Goal: Contribute content: Add original content to the website for others to see

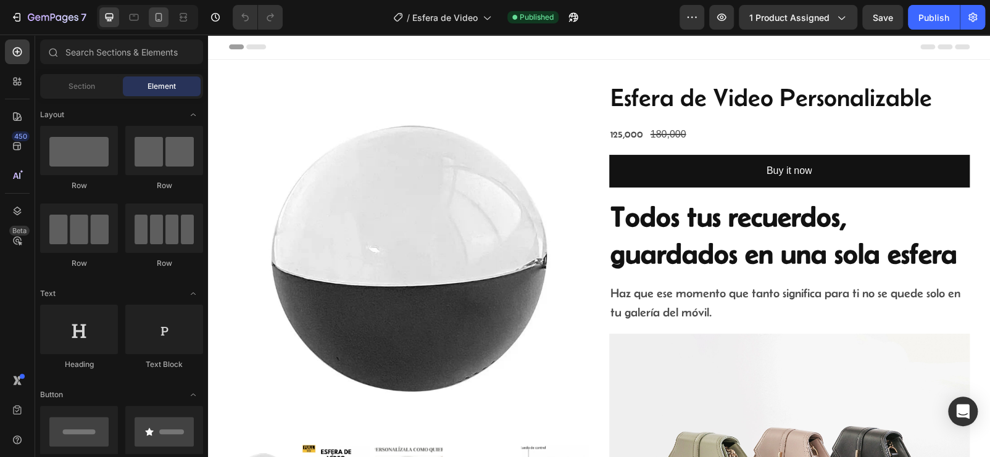
click at [157, 24] on div at bounding box center [159, 17] width 20 height 20
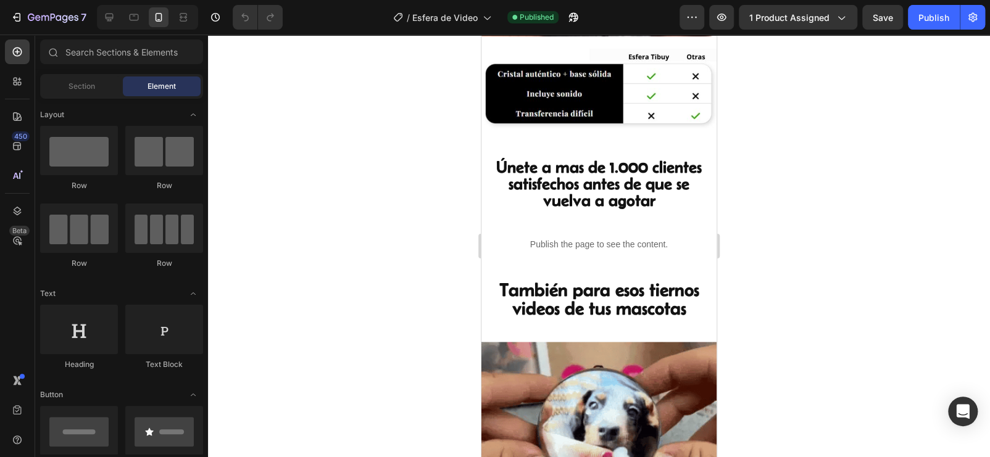
scroll to position [1175, 0]
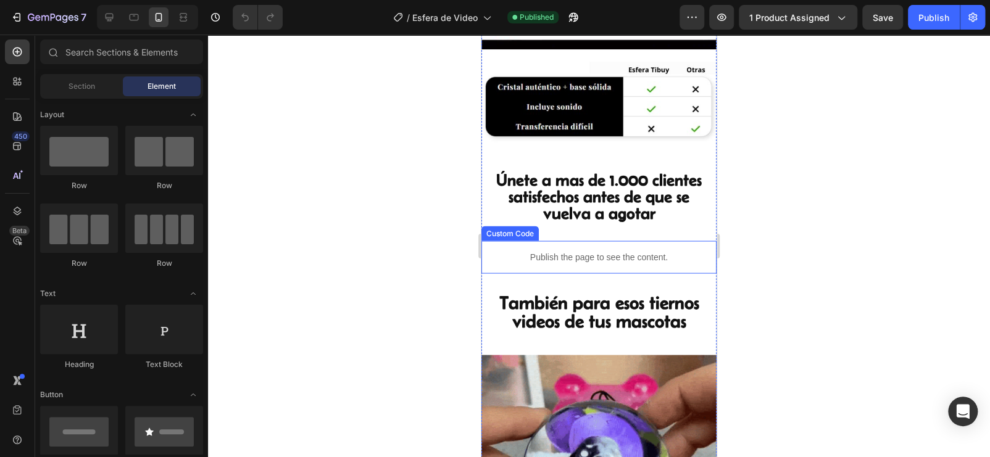
click at [564, 251] on p "Publish the page to see the content." at bounding box center [598, 257] width 235 height 13
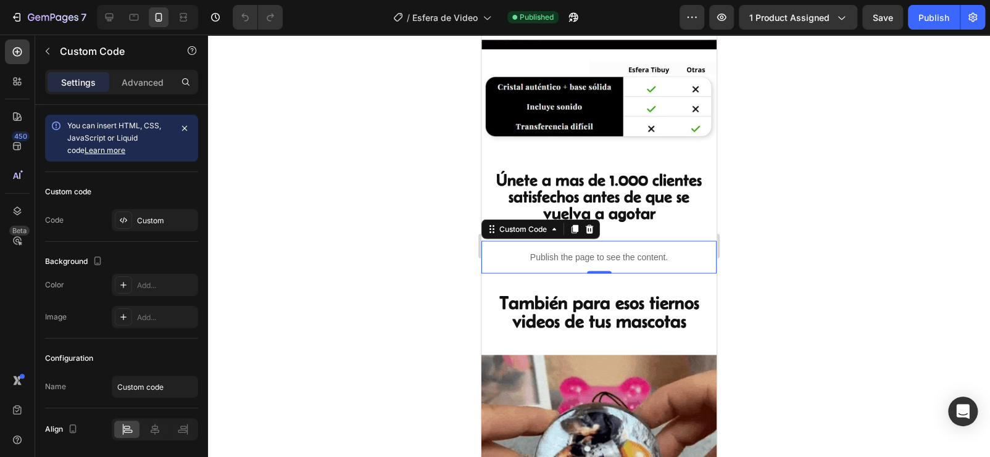
click at [549, 251] on p "Publish the page to see the content." at bounding box center [598, 257] width 235 height 13
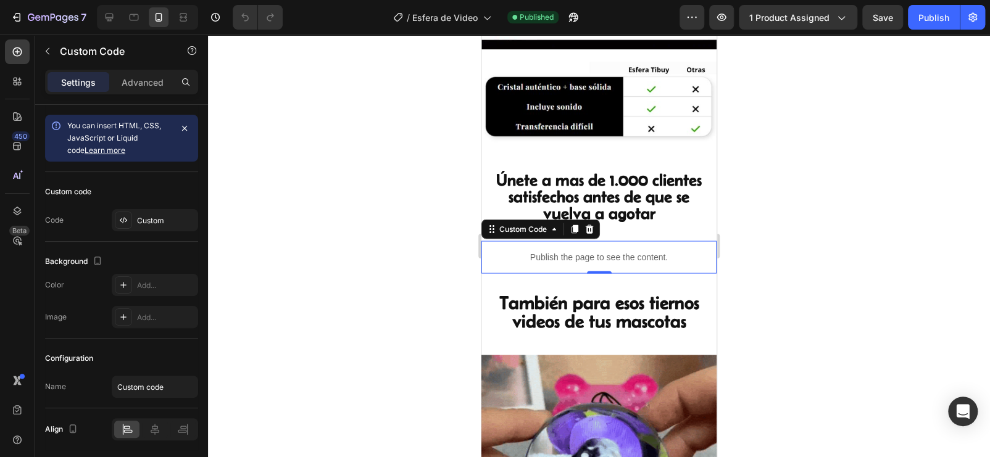
click at [549, 251] on p "Publish the page to see the content." at bounding box center [598, 257] width 235 height 13
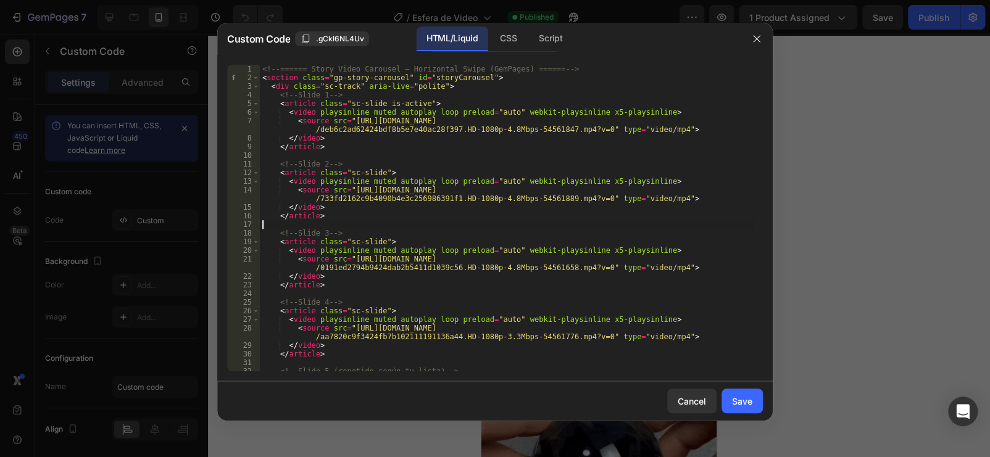
click at [360, 125] on div "<!-- ====== Story Video Carousel — Horizontal Swipe (GemPages) ====== --> < sec…" at bounding box center [506, 227] width 492 height 324
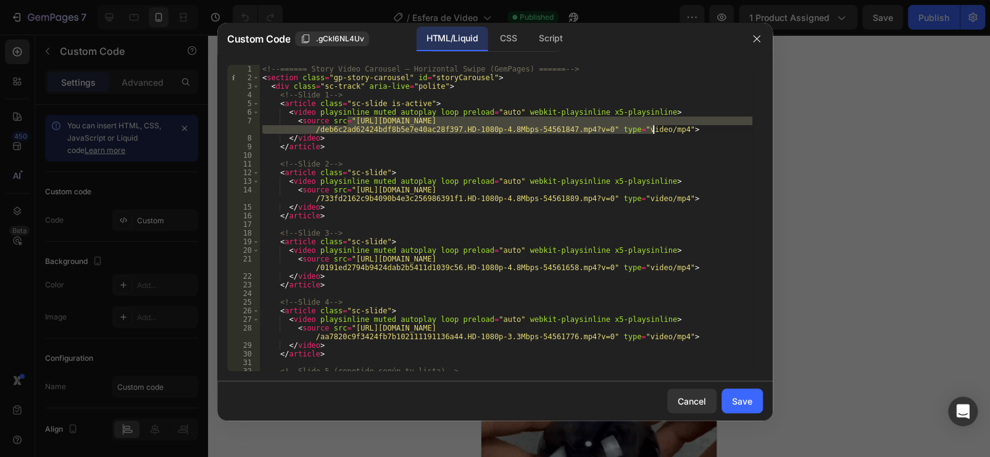
drag, startPoint x: 347, startPoint y: 121, endPoint x: 639, endPoint y: 140, distance: 292.5
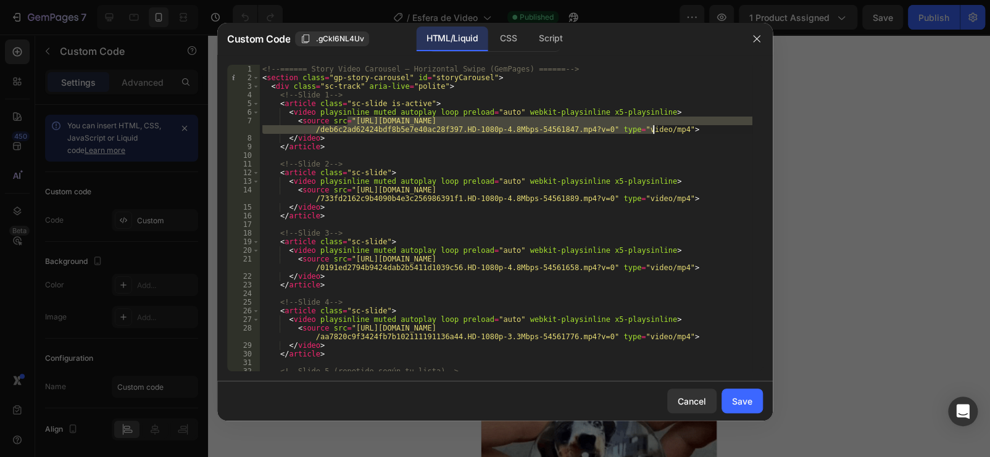
click at [650, 131] on div "<!-- ====== Story Video Carousel — Horizontal Swipe (GemPages) ====== --> < sec…" at bounding box center [506, 227] width 492 height 324
paste textarea "[DOMAIN_NAME]/cdn/shop/videos/c/vp/651a9327783f40f8ab0ddb49eaa1ac79/651a9327783…"
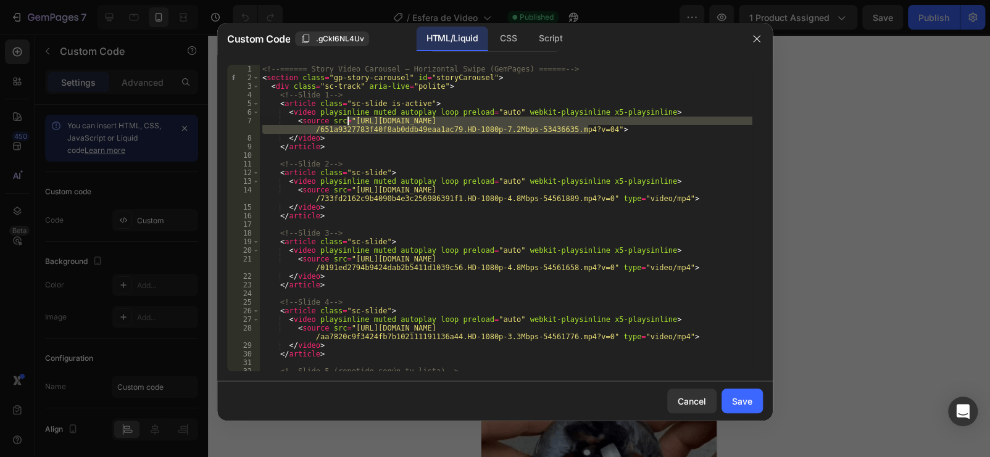
drag, startPoint x: 588, startPoint y: 129, endPoint x: 348, endPoint y: 123, distance: 240.2
click at [348, 123] on div "<!-- ====== Story Video Carousel — Horizontal Swipe (GemPages) ====== --> < sec…" at bounding box center [506, 227] width 492 height 324
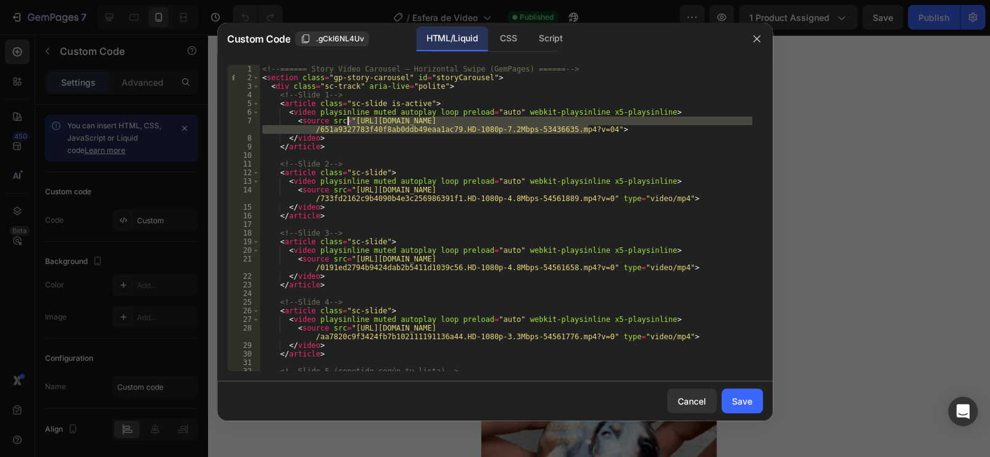
paste textarea
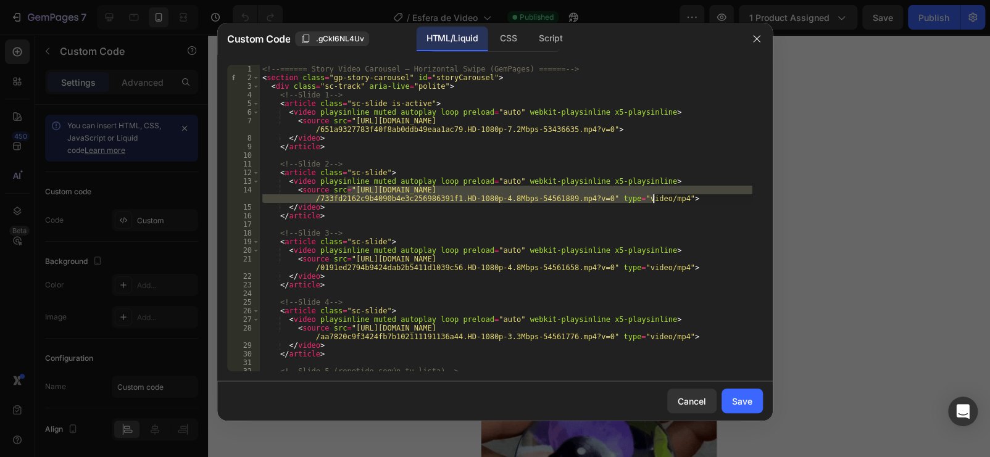
drag, startPoint x: 347, startPoint y: 189, endPoint x: 652, endPoint y: 199, distance: 305.1
click at [652, 199] on div "<!-- ====== Story Video Carousel — Horizontal Swipe (GemPages) ====== --> < sec…" at bounding box center [506, 227] width 492 height 324
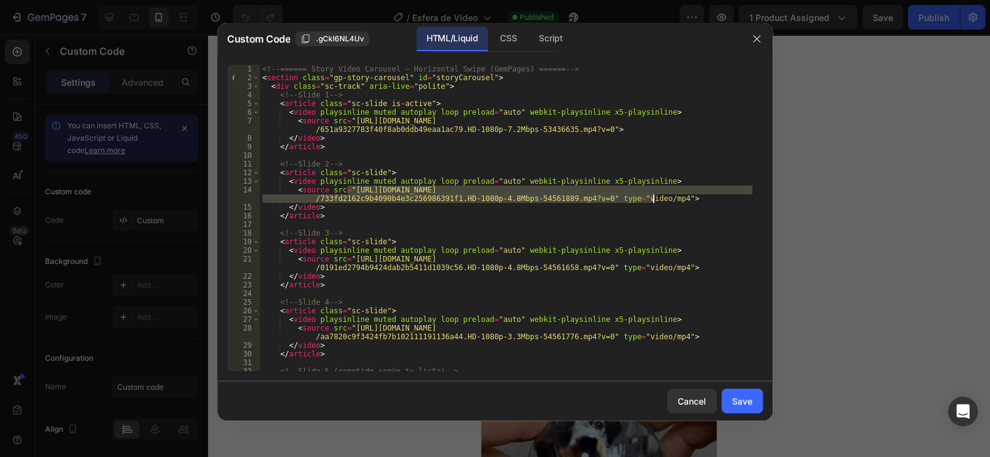
paste textarea "[DOMAIN_NAME]/cdn/shop/videos/c/vp/8af02305f82b4c94a79d4ab090d20251/8af02305f82…"
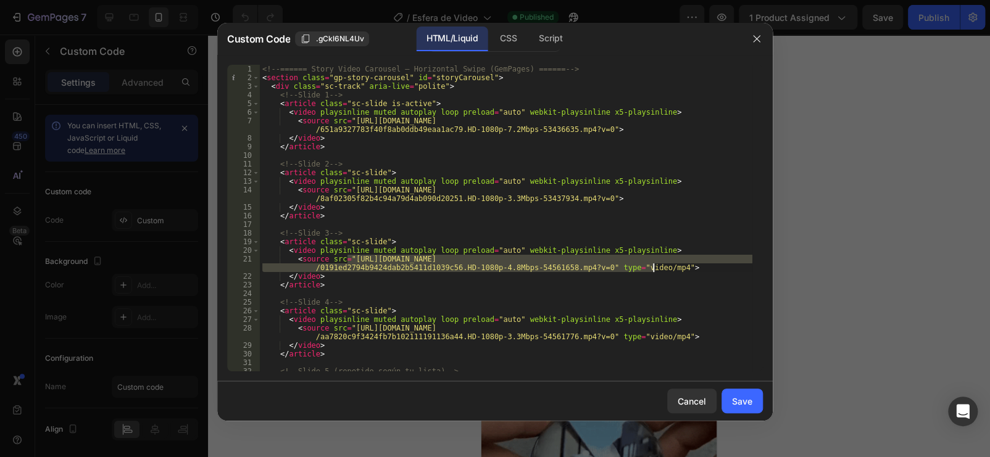
drag, startPoint x: 364, startPoint y: 259, endPoint x: 652, endPoint y: 270, distance: 287.8
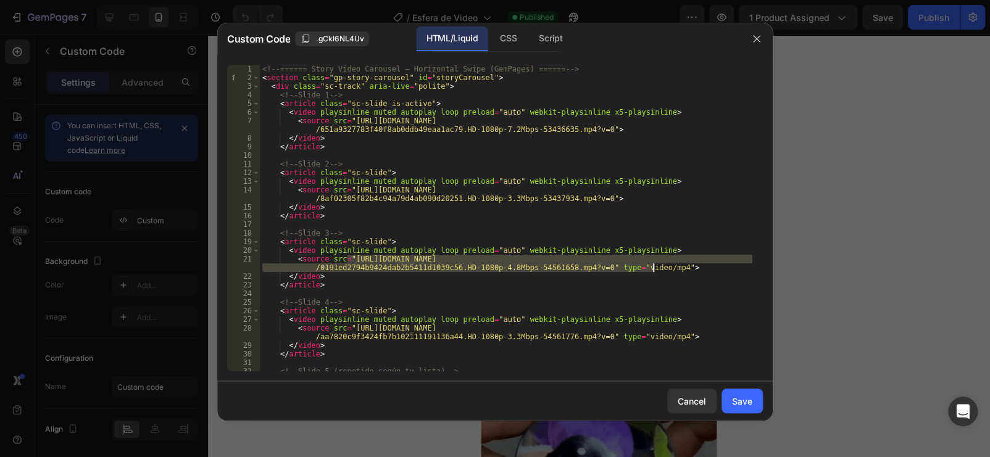
click at [652, 270] on div "<!-- ====== Story Video Carousel — Horizontal Swipe (GemPages) ====== --> < sec…" at bounding box center [506, 227] width 492 height 324
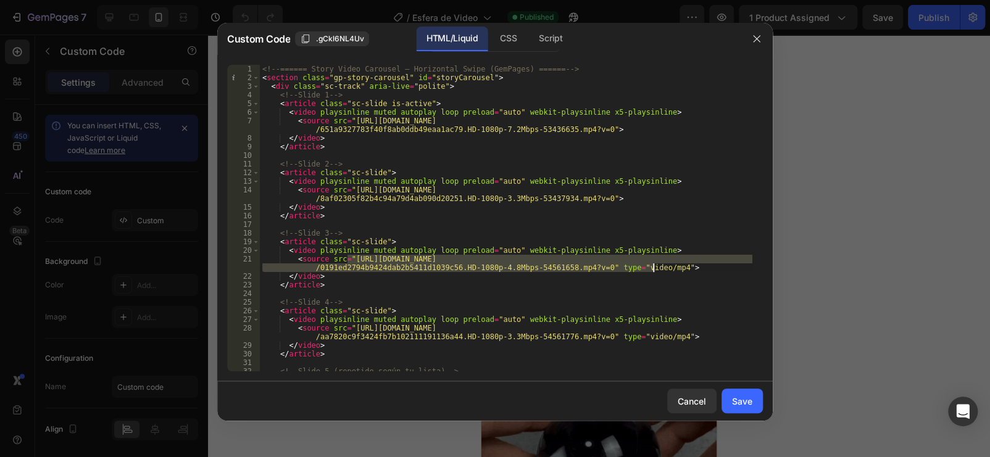
paste textarea "[DOMAIN_NAME]/cdn/shop/videos/c/vp/11b69180e67e4dea8f9bf63cb1e51ed2/11b69180e67…"
type textarea "<source src="[URL][DOMAIN_NAME]">"
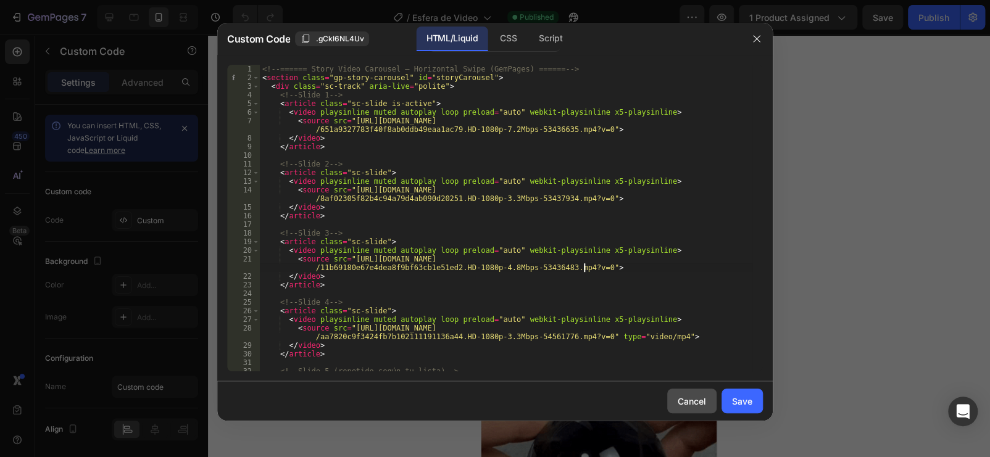
click at [698, 402] on div "Cancel" at bounding box center [692, 401] width 28 height 13
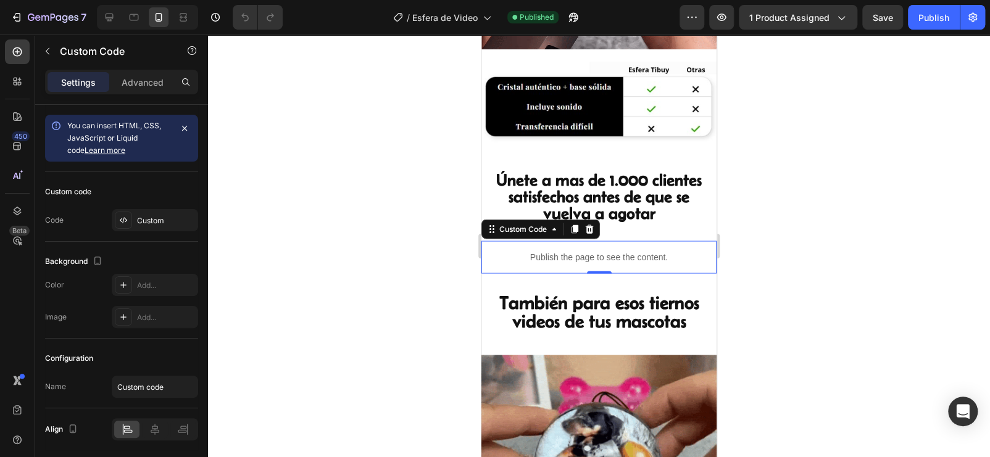
click at [555, 251] on p "Publish the page to see the content." at bounding box center [598, 257] width 235 height 13
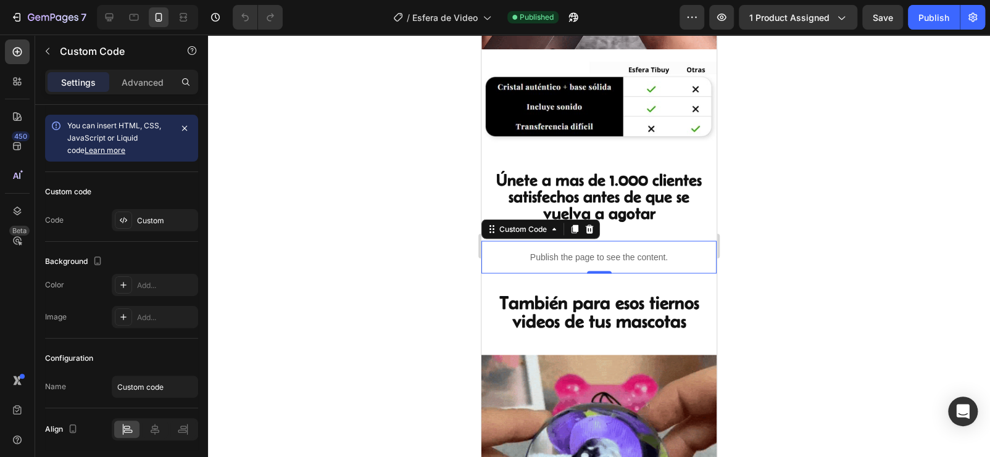
click at [555, 251] on p "Publish the page to see the content." at bounding box center [598, 257] width 235 height 13
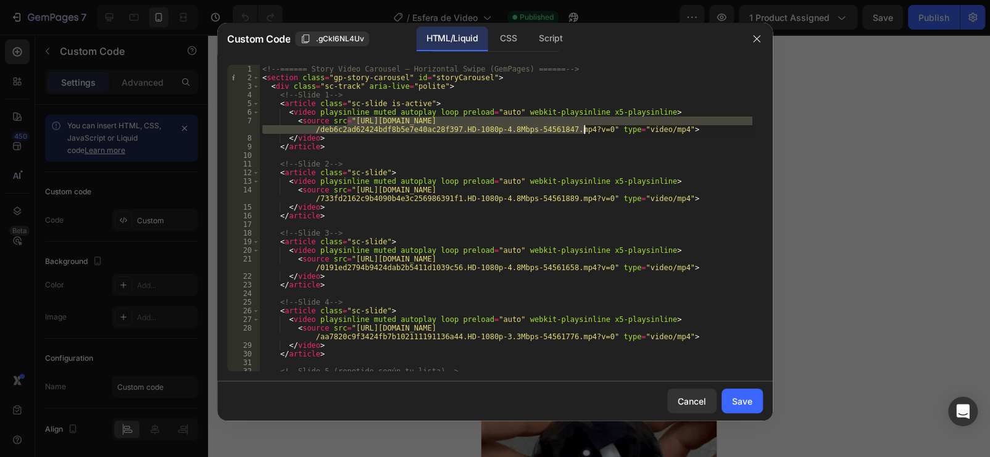
drag, startPoint x: 349, startPoint y: 122, endPoint x: 583, endPoint y: 128, distance: 234.6
click at [583, 128] on div "<!-- ====== Story Video Carousel — Horizontal Swipe (GemPages) ====== --> < sec…" at bounding box center [506, 227] width 492 height 324
paste textarea "[DOMAIN_NAME]/cdn/shop/videos/c/vp/651a9327783f40f8ab0ddb49eaa1ac79/651a9327783…"
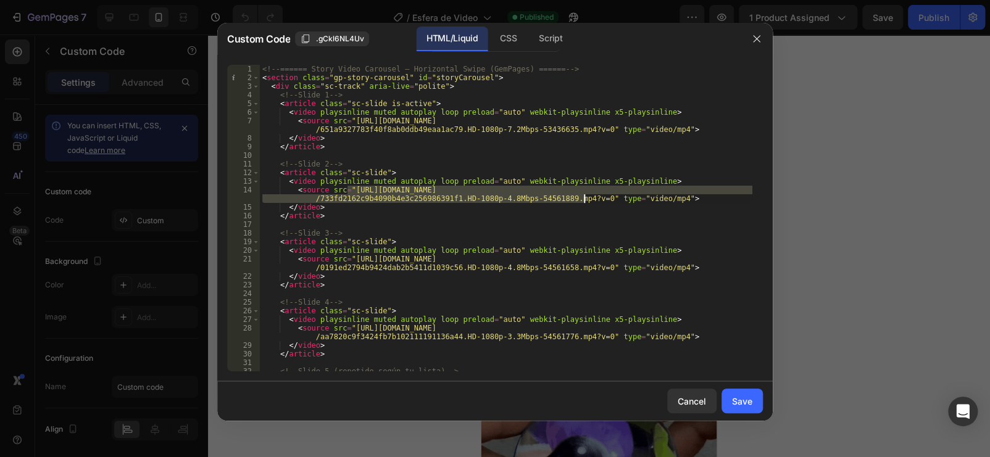
drag, startPoint x: 346, startPoint y: 189, endPoint x: 579, endPoint y: 204, distance: 233.1
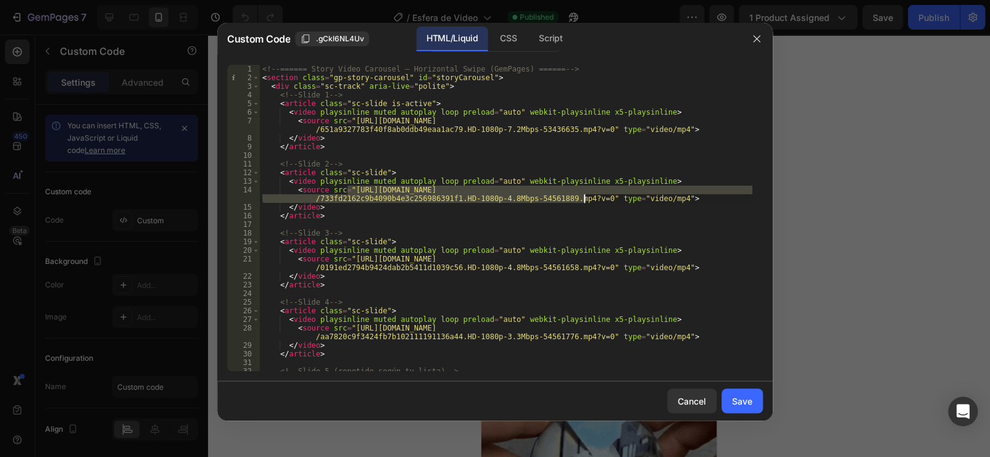
click at [583, 202] on div "<!-- ====== Story Video Carousel — Horizontal Swipe (GemPages) ====== --> < sec…" at bounding box center [506, 227] width 492 height 324
paste textarea "[DOMAIN_NAME]/cdn/shop/videos/c/vp/8af02305f82b4c94a79d4ab090d20251/8af02305f82…"
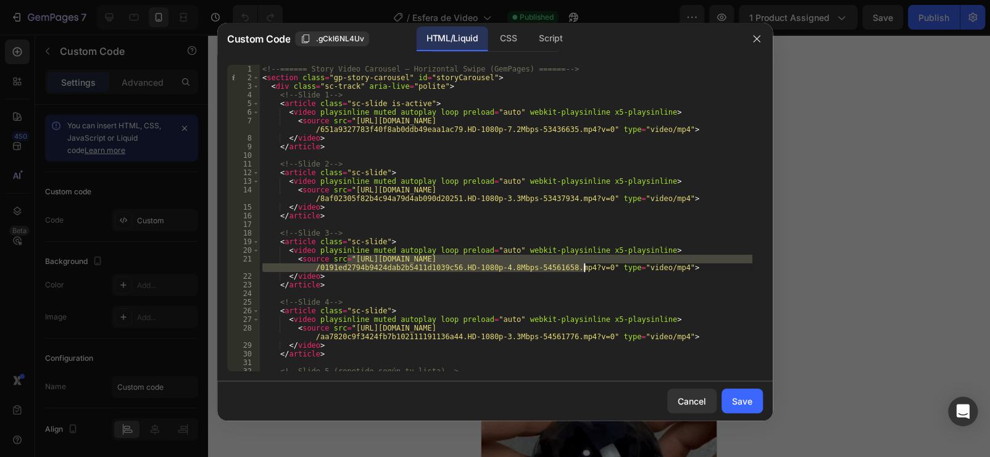
drag, startPoint x: 347, startPoint y: 259, endPoint x: 583, endPoint y: 268, distance: 235.9
click at [583, 268] on div "<!-- ====== Story Video Carousel — Horizontal Swipe (GemPages) ====== --> < sec…" at bounding box center [506, 227] width 492 height 324
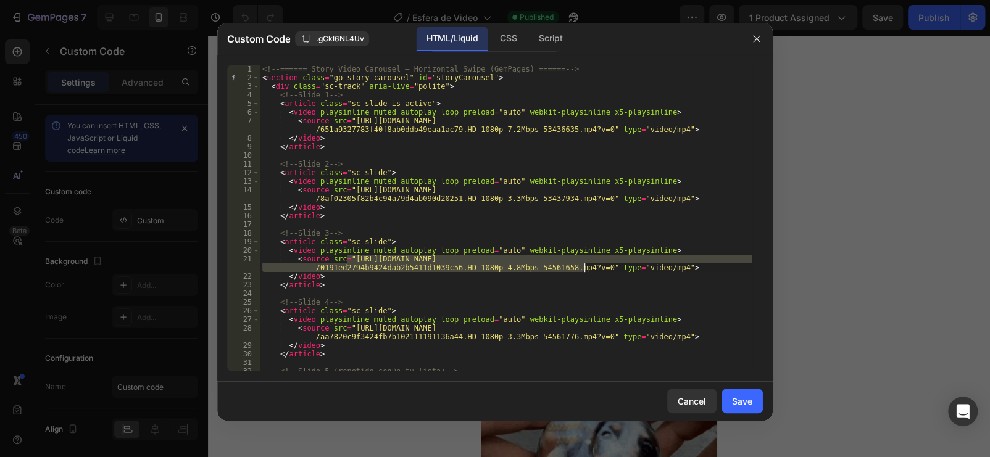
paste textarea "[DOMAIN_NAME]/cdn/shop/videos/c/vp/11b69180e67e4dea8f9bf63cb1e51ed2/11b69180e67…"
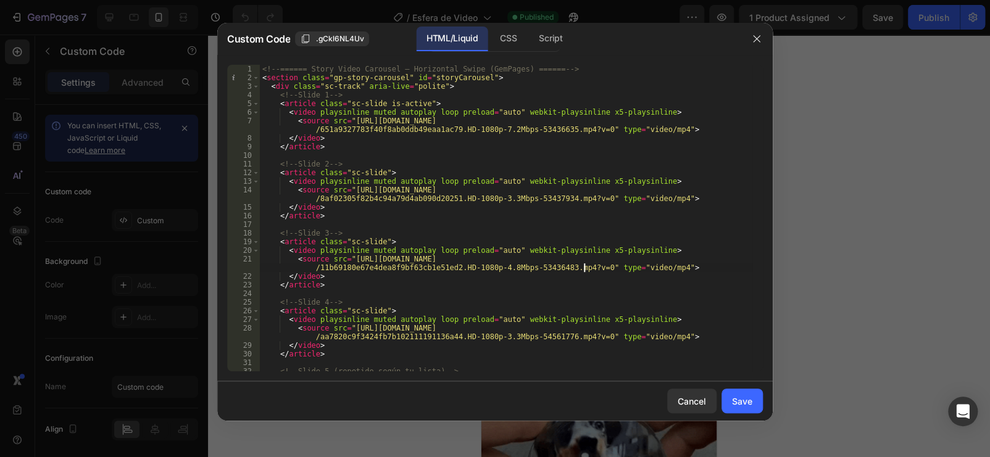
scroll to position [49, 0]
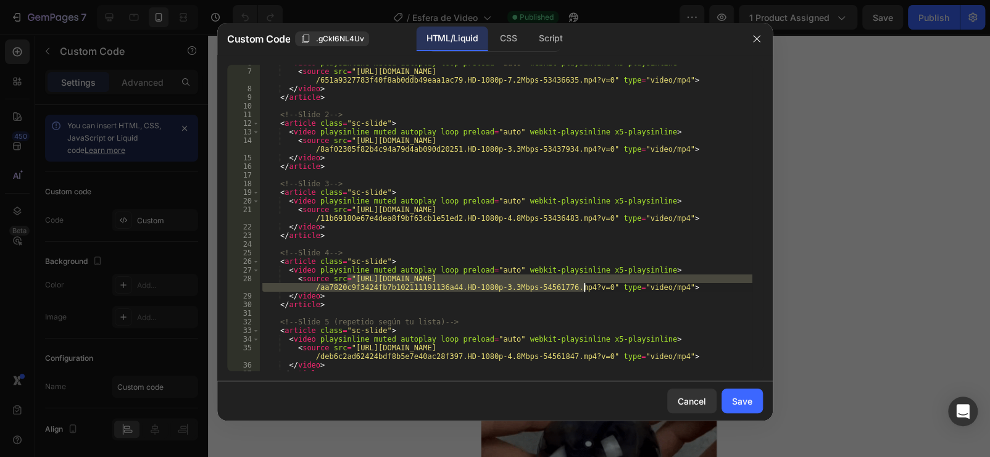
drag, startPoint x: 348, startPoint y: 277, endPoint x: 583, endPoint y: 285, distance: 234.7
click at [583, 285] on div "< video playsinline muted autoplay loop preload = "auto" webkit-playsinline x5-…" at bounding box center [506, 221] width 492 height 324
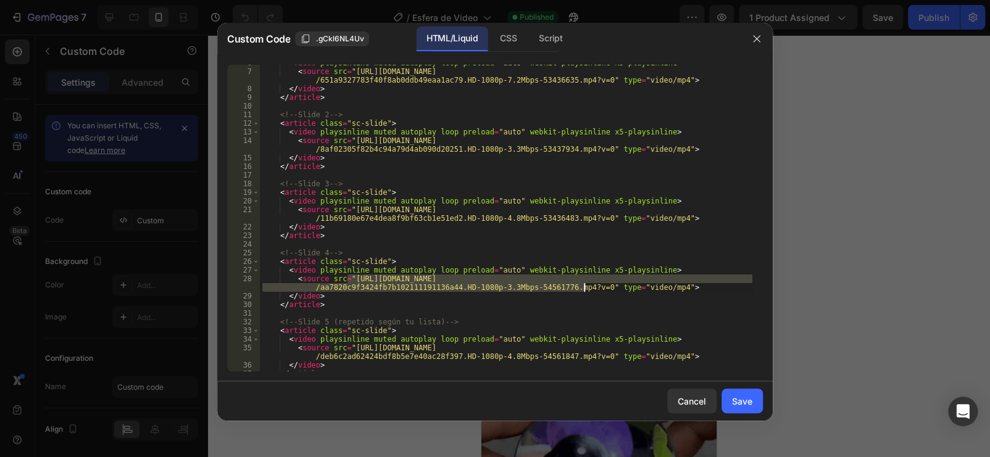
paste textarea "[DOMAIN_NAME]/cdn/shop/videos/c/vp/5f28be11ccae401395c2d74b36983fba/5f28be11cca…"
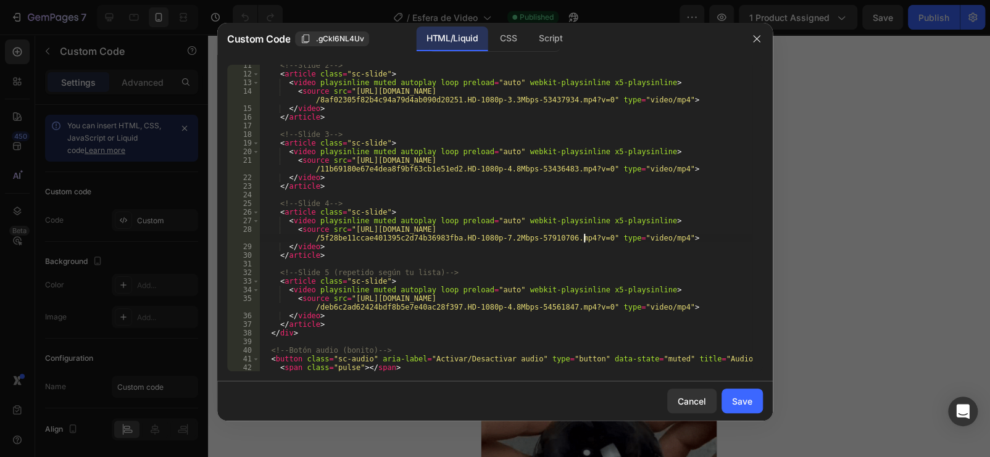
scroll to position [147, 0]
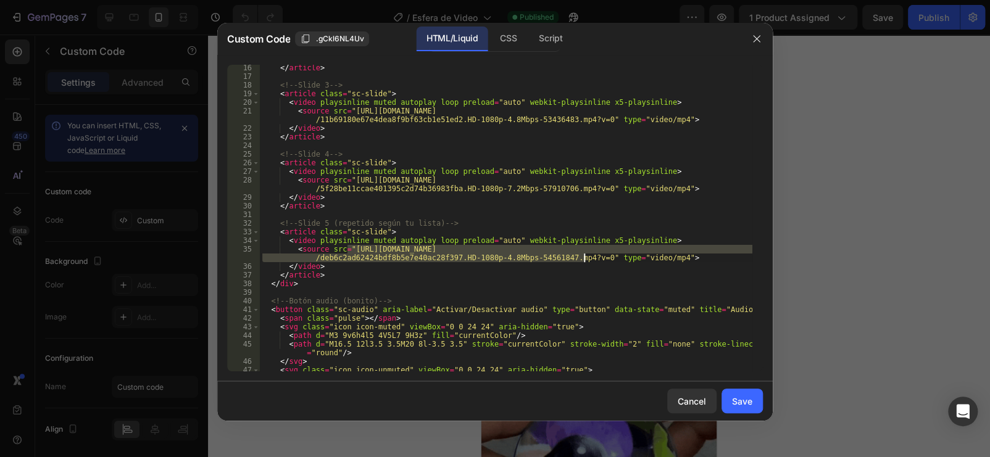
drag, startPoint x: 346, startPoint y: 249, endPoint x: 583, endPoint y: 262, distance: 236.7
click at [583, 262] on div "</ article > <!-- Slide 3 --> < article class = "sc-slide" > < video playsinlin…" at bounding box center [506, 226] width 492 height 324
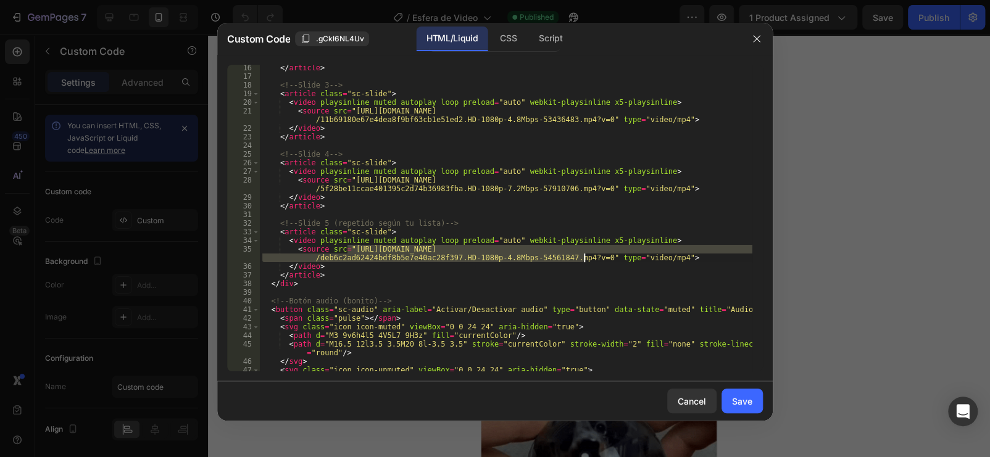
paste textarea "[DOMAIN_NAME]/cdn/shop/videos/c/vp/651a9327783f40f8ab0ddb49eaa1ac79/651a9327783…"
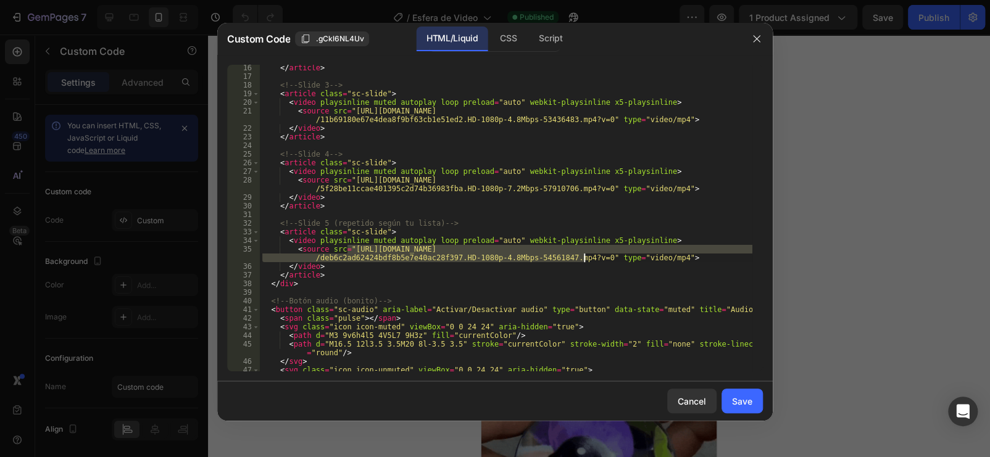
type textarea "<source src="[URL][DOMAIN_NAME]" type="video/mp4">"
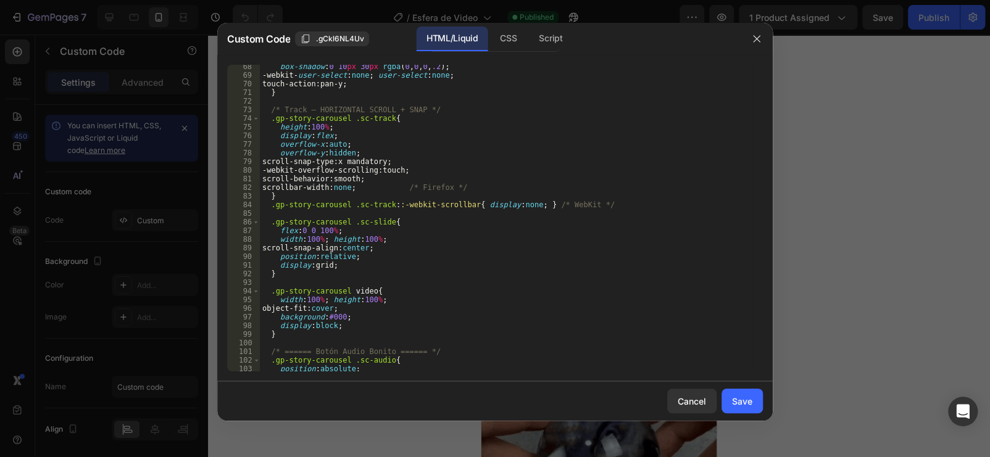
scroll to position [641, 0]
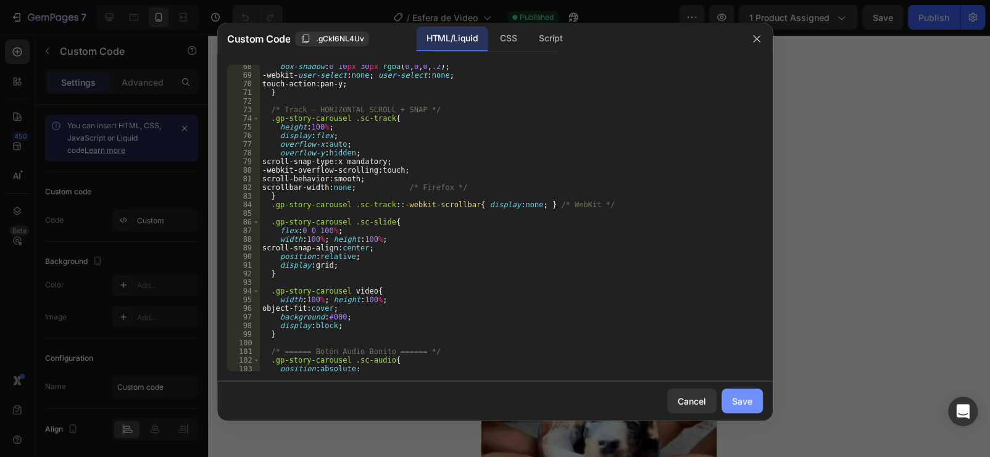
click at [747, 401] on div "Save" at bounding box center [742, 401] width 20 height 13
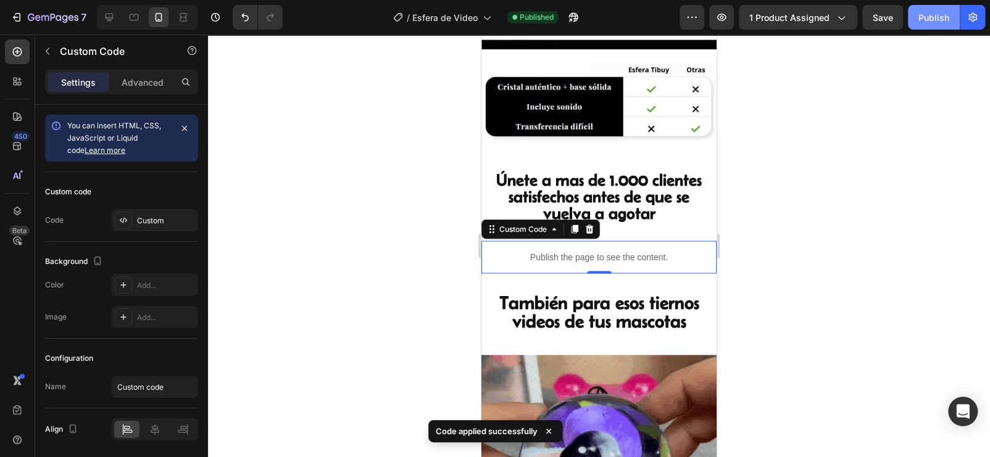
click at [941, 20] on div "Publish" at bounding box center [933, 17] width 31 height 13
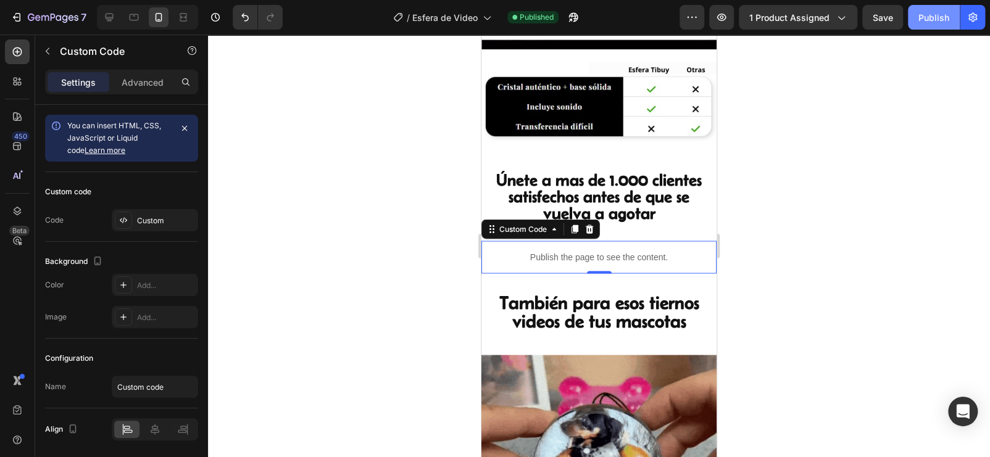
click at [943, 14] on div "Publish" at bounding box center [933, 17] width 31 height 13
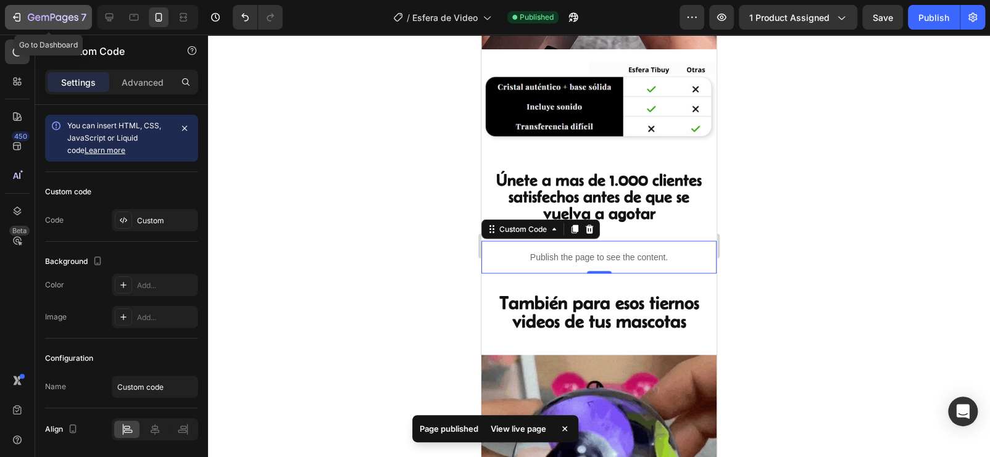
click at [51, 16] on icon "button" at bounding box center [53, 18] width 51 height 10
